Goal: Information Seeking & Learning: Learn about a topic

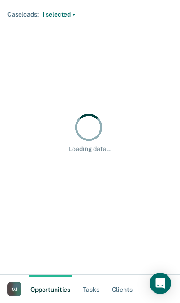
click at [127, 290] on link "Client s" at bounding box center [122, 289] width 24 height 29
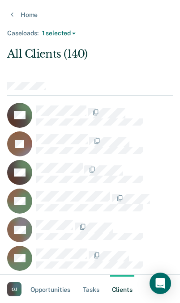
click at [75, 34] on button "1 selected" at bounding box center [58, 34] width 41 height 8
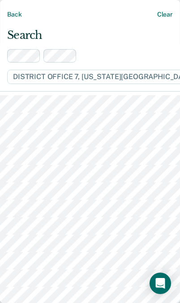
scroll to position [37, 0]
click at [18, 16] on button "Back" at bounding box center [14, 14] width 14 height 15
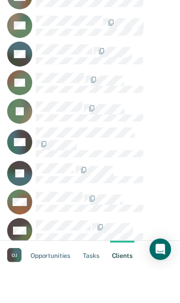
scroll to position [1174, 0]
